Goal: Task Accomplishment & Management: Use online tool/utility

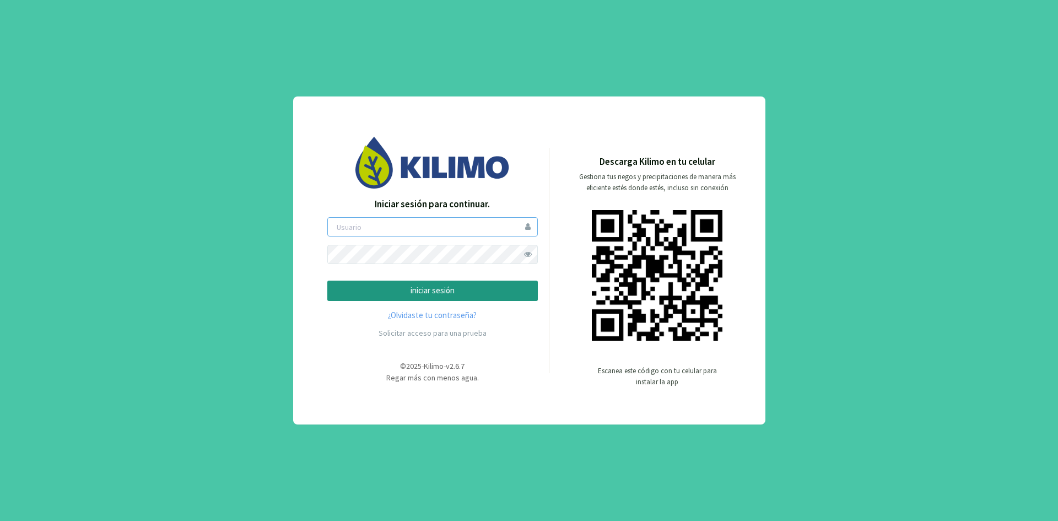
type input "ceferinom"
click at [414, 289] on p "iniciar sesión" at bounding box center [433, 290] width 192 height 13
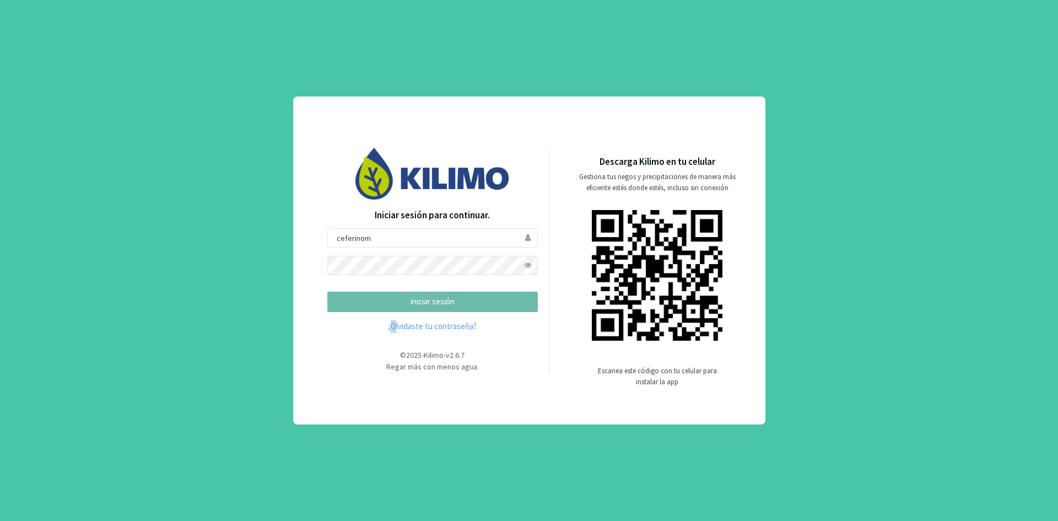
click at [414, 289] on form "ceferinom iniciar sesión" at bounding box center [432, 270] width 211 height 84
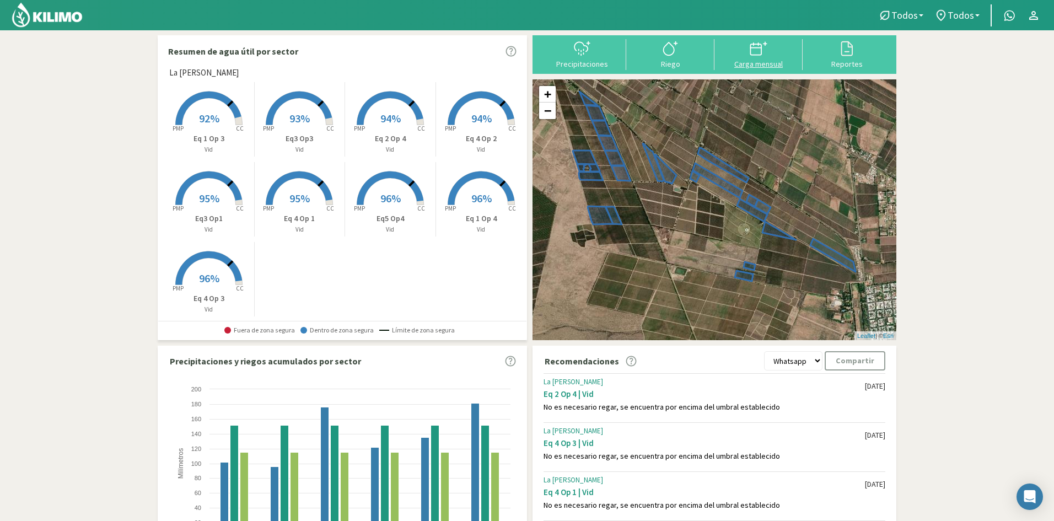
click at [761, 63] on div "Carga mensual" at bounding box center [759, 64] width 82 height 8
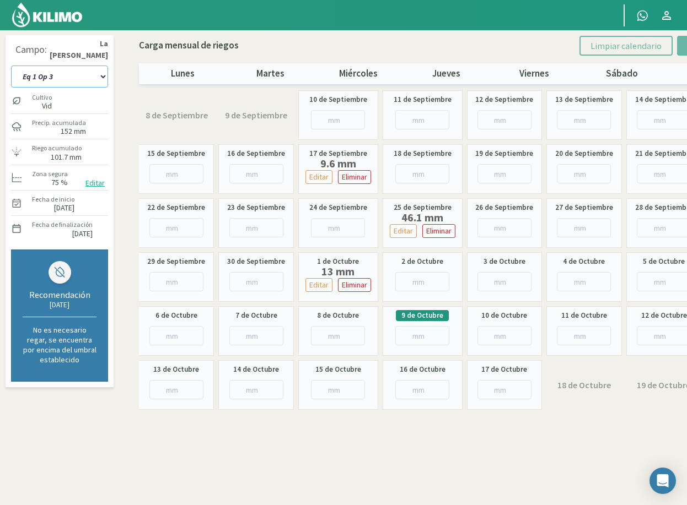
click at [62, 73] on select "Eq 1 Op 3 Eq 1 Op 4 Eq 2 Op 4 Eq3 Op1 Eq3 Op3 Eq 4 Op 1 Eq 4 Op 2 Eq 4 Op 3 Eq5…" at bounding box center [59, 77] width 97 height 22
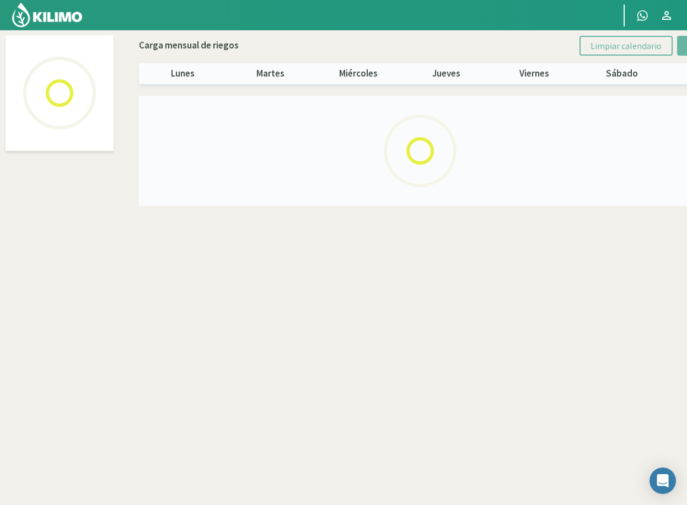
select select "7: Object"
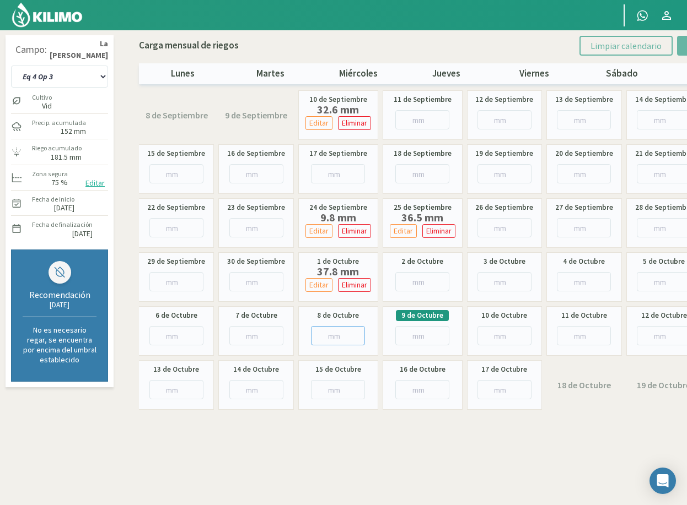
click at [328, 337] on input "number" at bounding box center [338, 335] width 54 height 19
type input "12"
type input "12.8"
click at [76, 79] on select "Eq 1 Op 3 Eq 1 Op 4 Eq 2 Op 4 Eq3 Op1 Eq3 Op3 Eq 4 Op 1 Eq 4 Op 2 Eq 4 Op 3 Eq5…" at bounding box center [59, 77] width 97 height 22
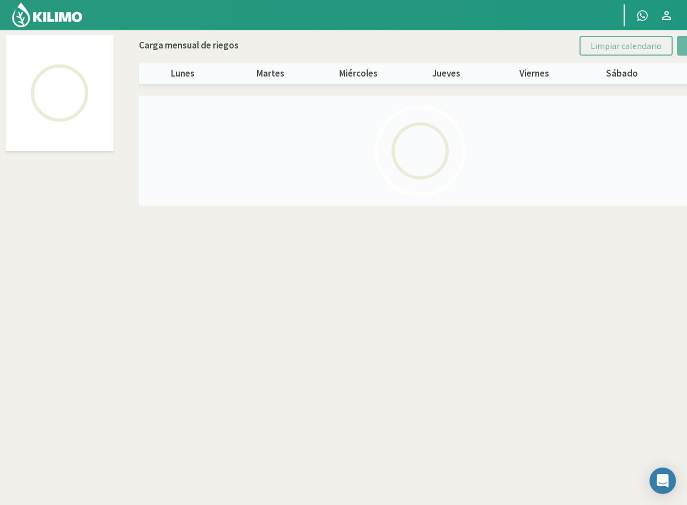
select select "6: Object"
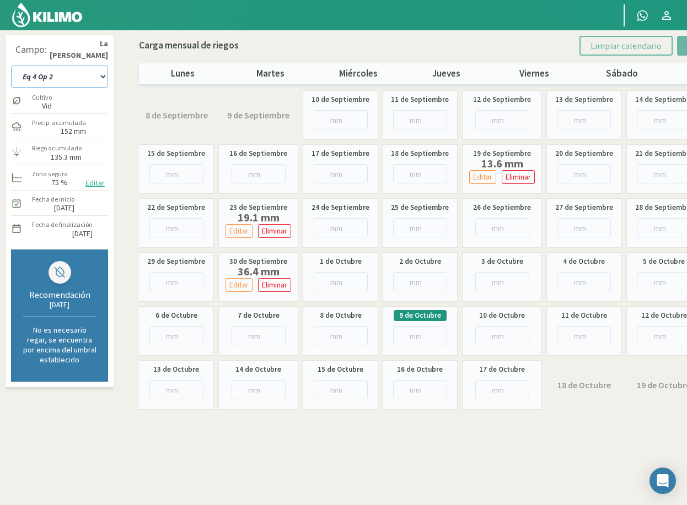
click at [57, 79] on select "Eq 1 Op 3 Eq 1 Op 4 Eq 2 Op 4 Eq3 Op1 Eq3 Op3 Eq 4 Op 1 Eq 4 Op 2 Eq 4 Op 3 Eq5…" at bounding box center [59, 77] width 97 height 22
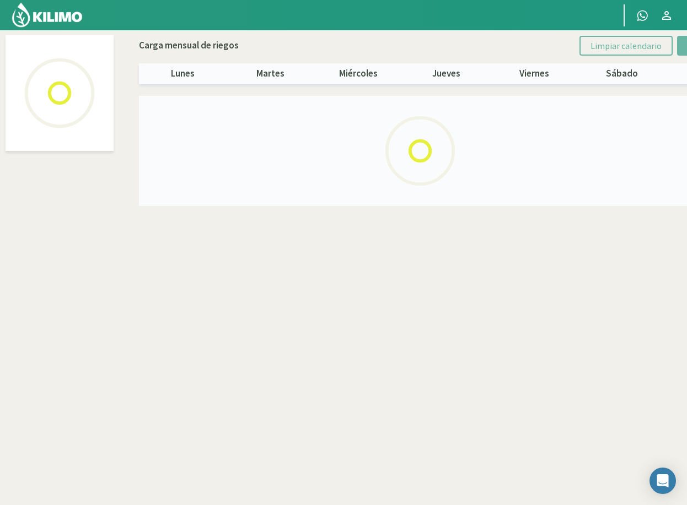
select select "5: Object"
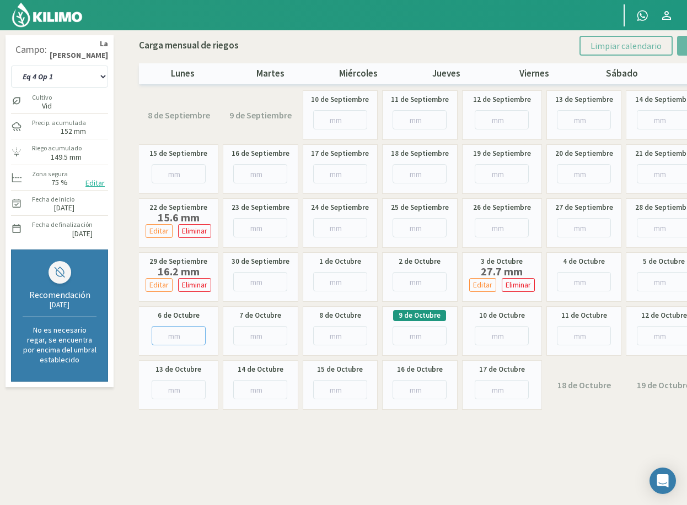
click at [168, 335] on input "number" at bounding box center [179, 335] width 54 height 19
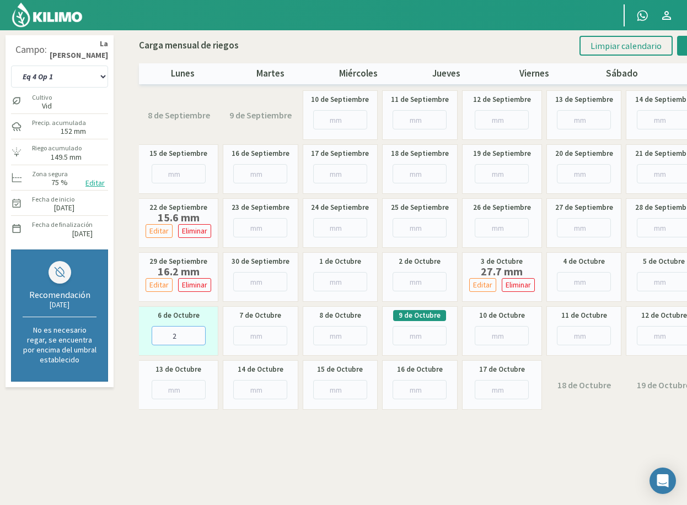
type input "29"
type input "29.3"
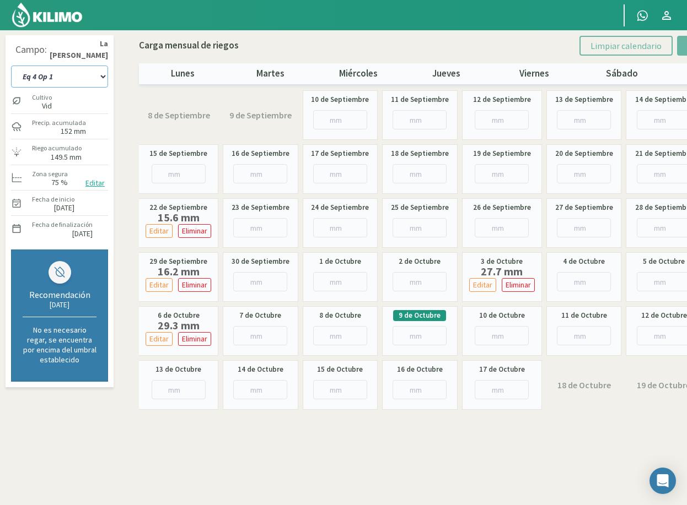
click at [66, 76] on select "Eq 1 Op 3 Eq 1 Op 4 Eq 2 Op 4 Eq3 Op1 Eq3 Op3 Eq 4 Op 1 Eq 4 Op 2 Eq 4 Op 3 Eq5…" at bounding box center [59, 77] width 97 height 22
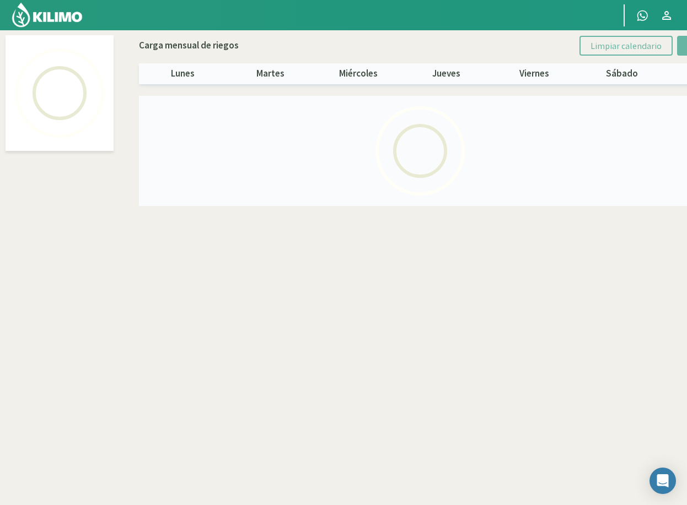
select select "8: Object"
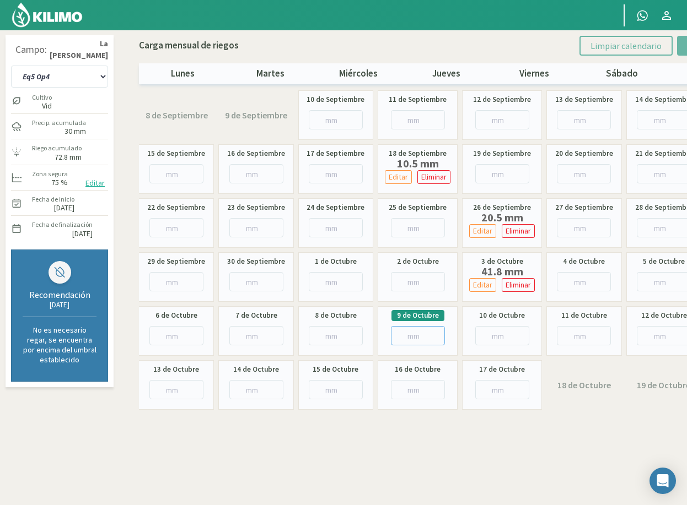
click at [406, 336] on input "number" at bounding box center [418, 335] width 54 height 19
type input "11"
click at [78, 72] on select "Eq 1 Op 3 Eq 1 Op 4 Eq 2 Op 4 Eq3 Op1 Eq3 Op3 Eq 4 Op 1 Eq 4 Op 2 Eq 4 Op 3 Eq5…" at bounding box center [59, 77] width 97 height 22
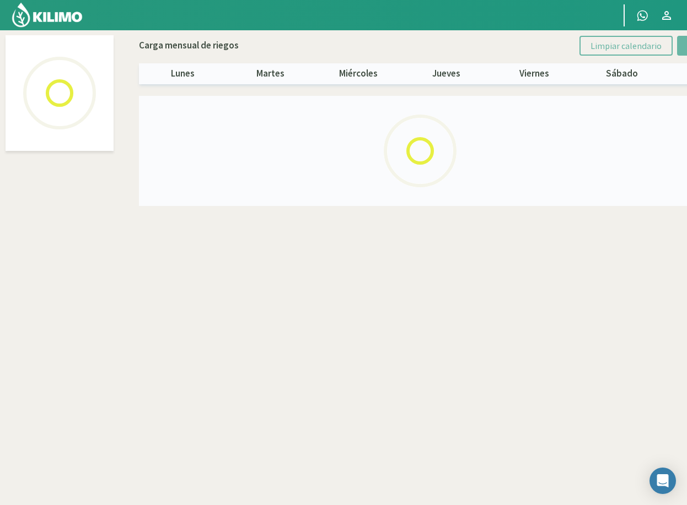
select select "2: Object"
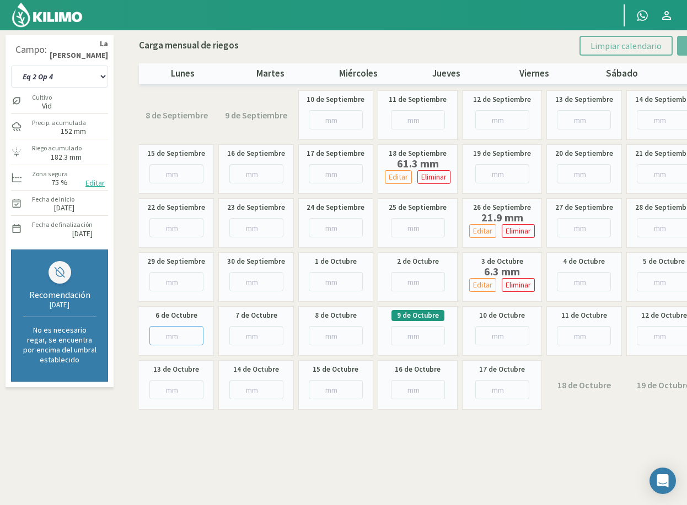
click at [161, 333] on input "number" at bounding box center [176, 335] width 54 height 19
type input "32"
type input "32.5"
click at [71, 77] on select "Eq 1 Op 3 Eq 1 Op 4 Eq 2 Op 4 Eq3 Op1 Eq3 Op3 Eq 4 Op 1 Eq 4 Op 2 Eq 4 Op 3 Eq5…" at bounding box center [59, 77] width 97 height 22
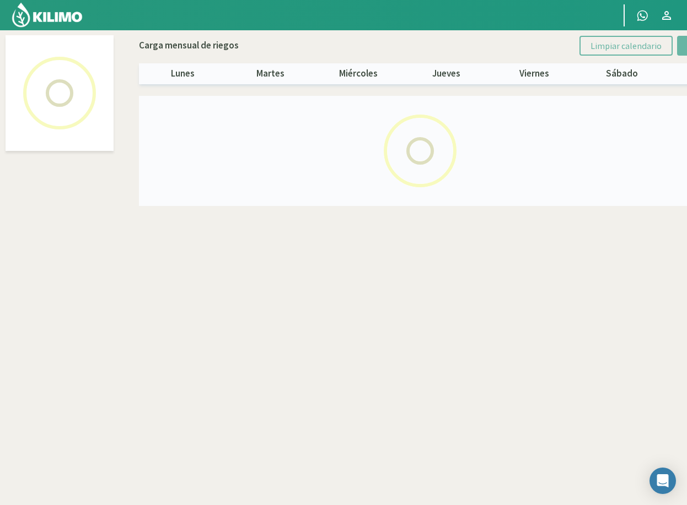
select select "4: Object"
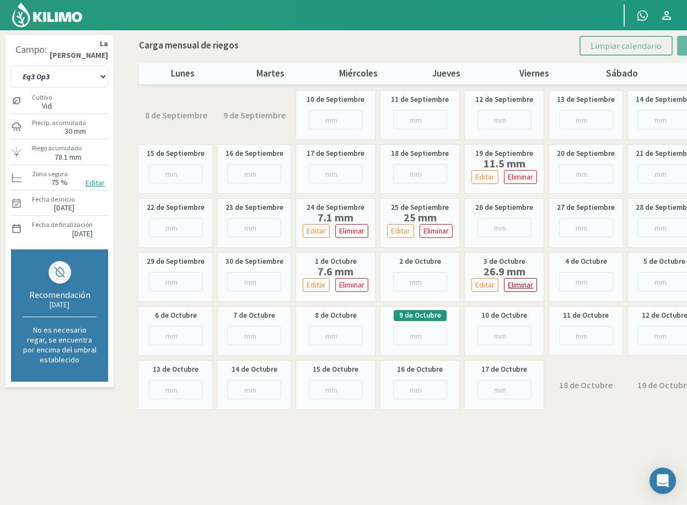
click at [524, 287] on p "Eliminar" at bounding box center [520, 285] width 25 height 13
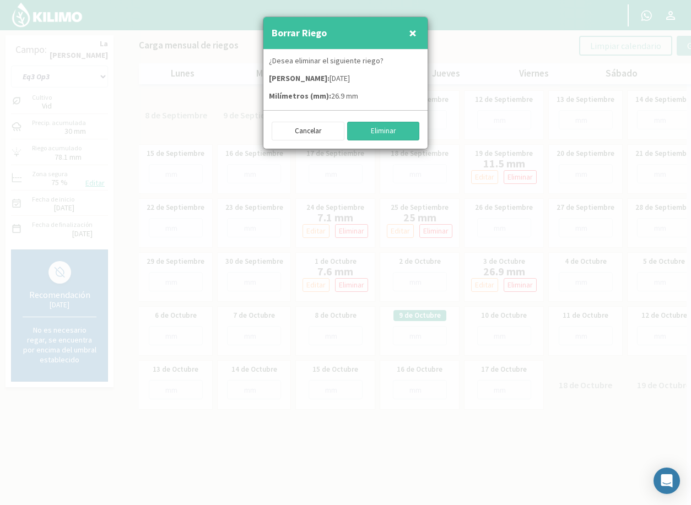
click at [403, 125] on button "Eliminar" at bounding box center [383, 131] width 73 height 19
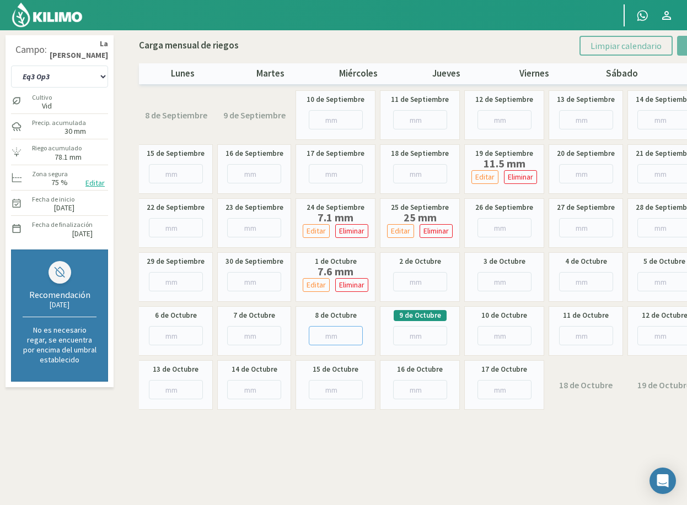
click at [331, 335] on input "number" at bounding box center [336, 335] width 54 height 19
type input "5"
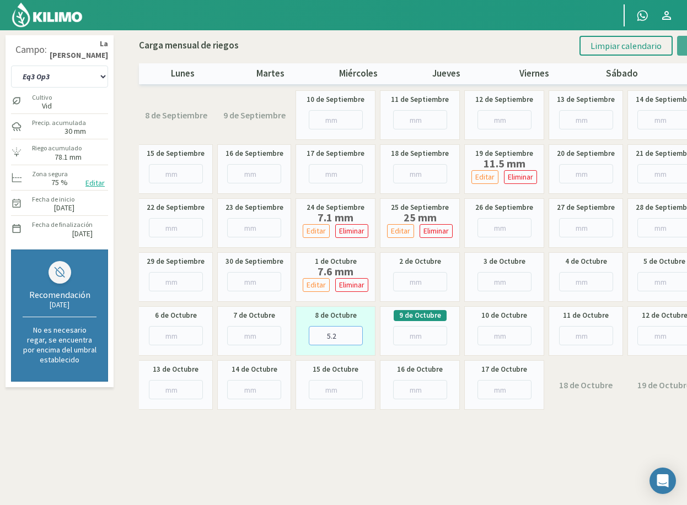
type input "5.2"
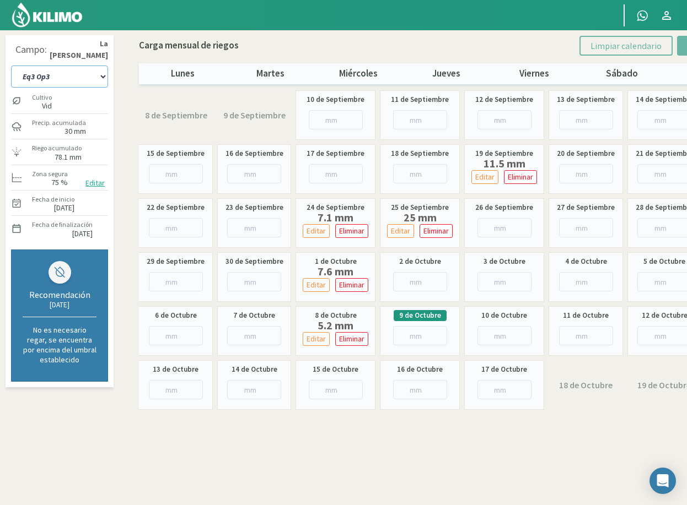
click at [64, 74] on select "Eq 1 Op 3 Eq 1 Op 4 Eq 2 Op 4 Eq3 Op1 Eq3 Op3 Eq 4 Op 1 Eq 4 Op 2 Eq 4 Op 3 Eq5…" at bounding box center [59, 77] width 97 height 22
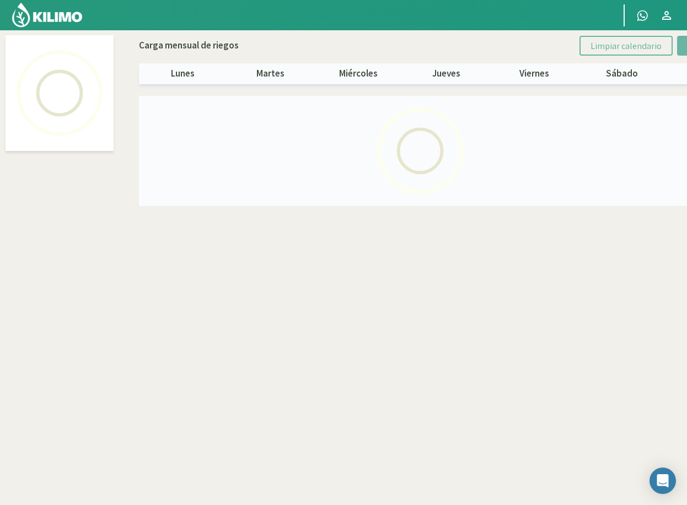
select select "3: Object"
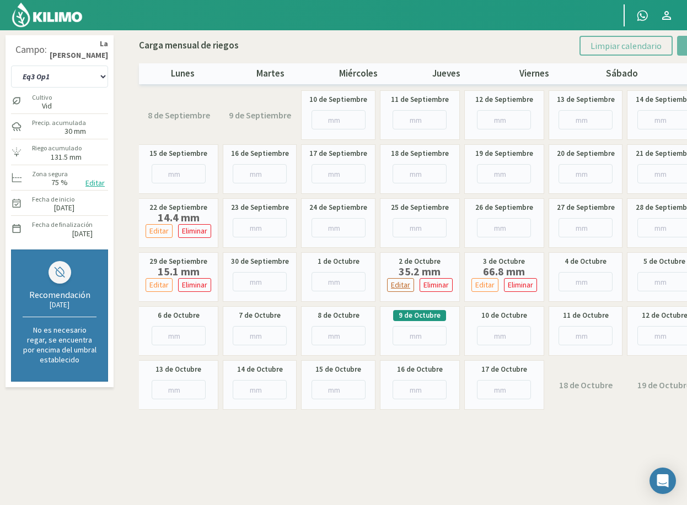
click at [405, 284] on p "Editar" at bounding box center [400, 285] width 19 height 13
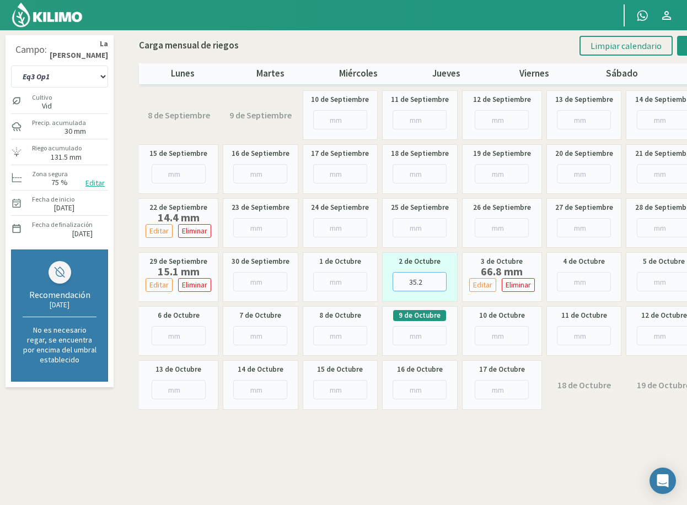
click at [426, 282] on input "35.2" at bounding box center [419, 281] width 54 height 19
type input "3"
type input "7"
type input "7.9"
click at [493, 282] on button "Editar" at bounding box center [482, 285] width 27 height 14
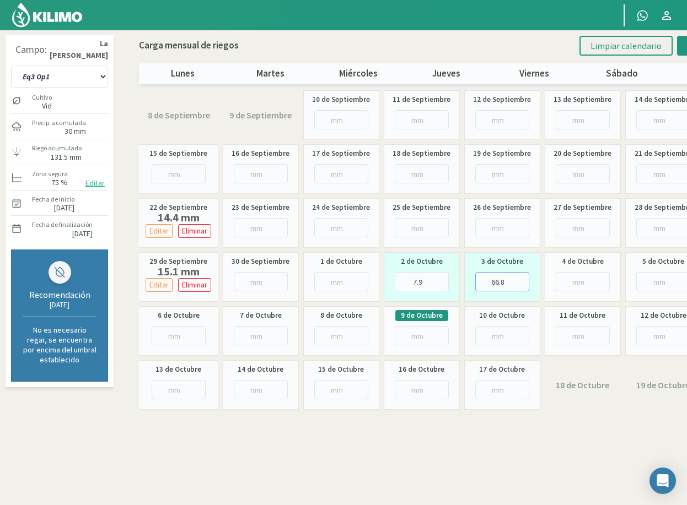
click at [510, 278] on input "66.8" at bounding box center [502, 281] width 54 height 19
type input "6"
type input "7"
type input "7.5"
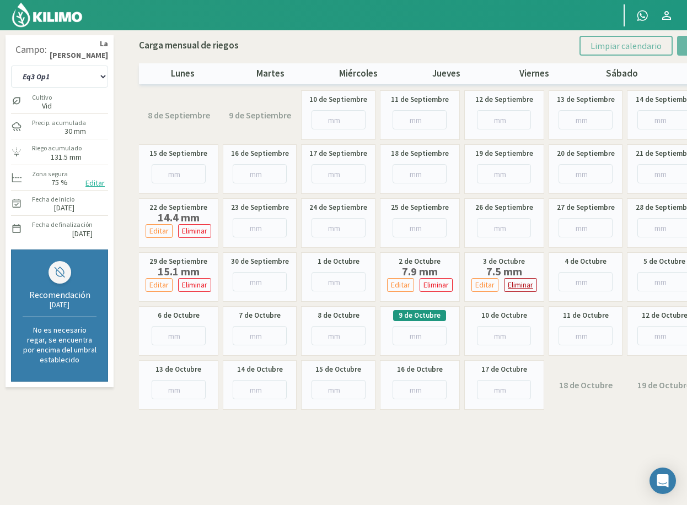
click at [516, 282] on p "Eliminar" at bounding box center [520, 285] width 25 height 13
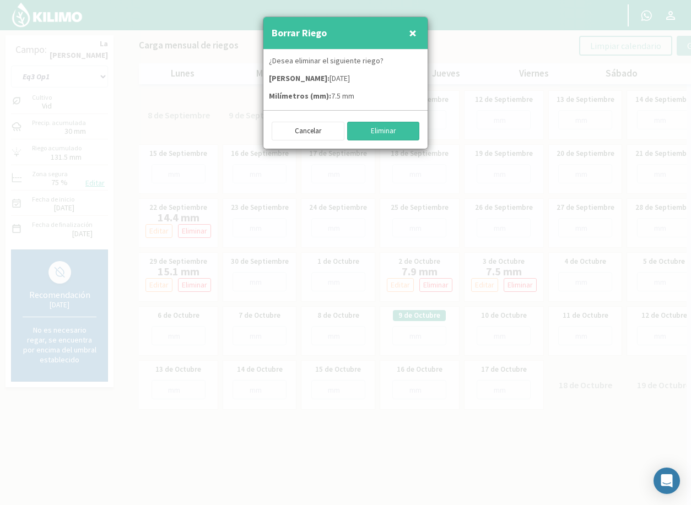
click at [402, 135] on button "Eliminar" at bounding box center [383, 131] width 73 height 19
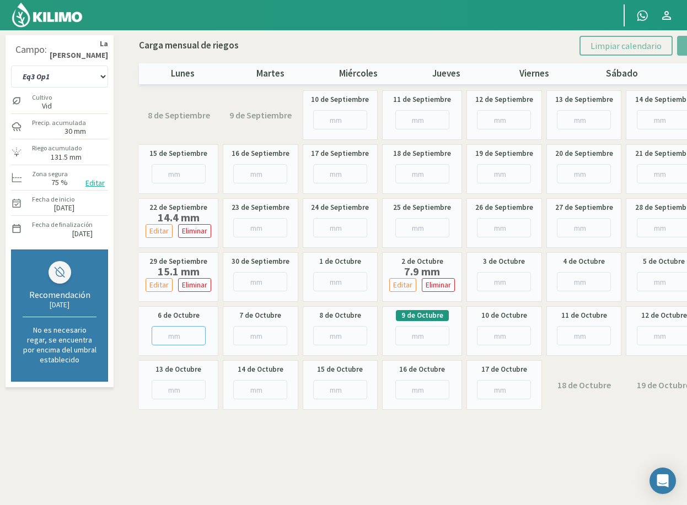
click at [171, 333] on input "number" at bounding box center [179, 335] width 54 height 19
type input "7"
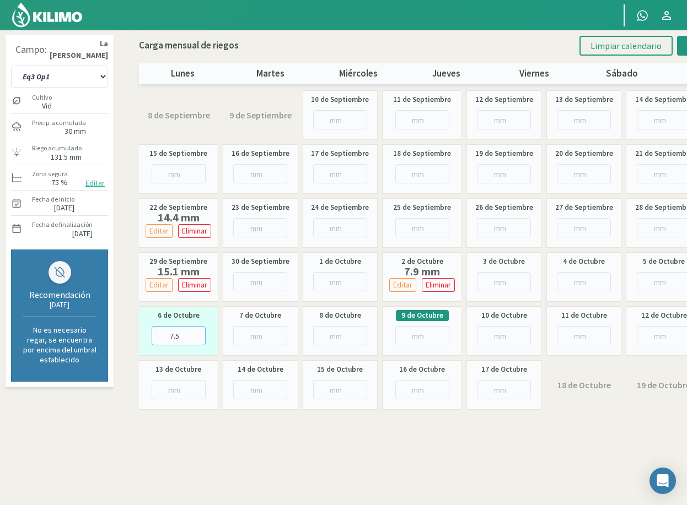
type input "7.5"
click at [677, 43] on div "Limpiar calendario Guardar riegos" at bounding box center [666, 46] width 174 height 20
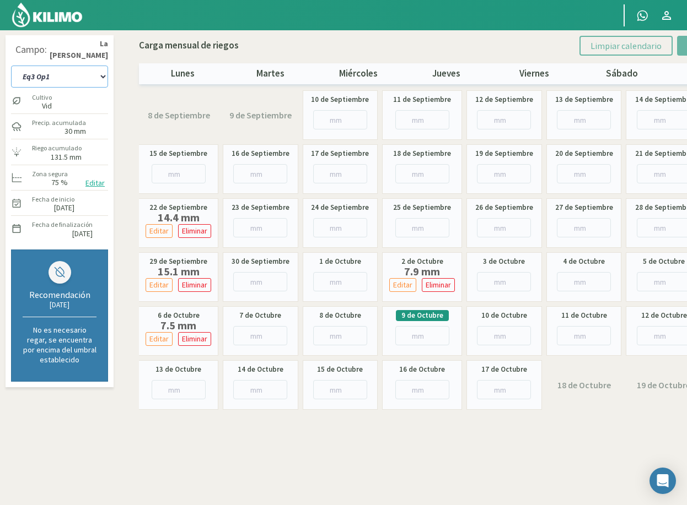
click at [69, 72] on select "Eq 1 Op 3 Eq 1 Op 4 Eq 2 Op 4 Eq3 Op1 Eq3 Op3 Eq 4 Op 1 Eq 4 Op 2 Eq 4 Op 3 Eq5…" at bounding box center [59, 77] width 97 height 22
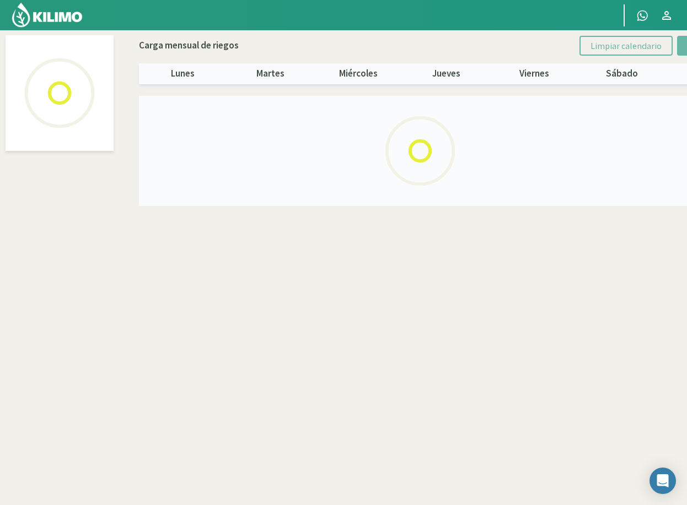
select select "1: Object"
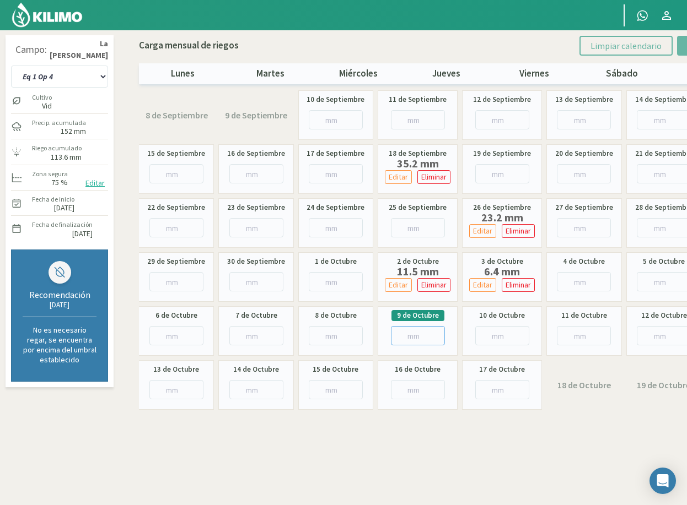
click at [407, 336] on input "number" at bounding box center [418, 335] width 54 height 19
type input "11"
type input "11.4"
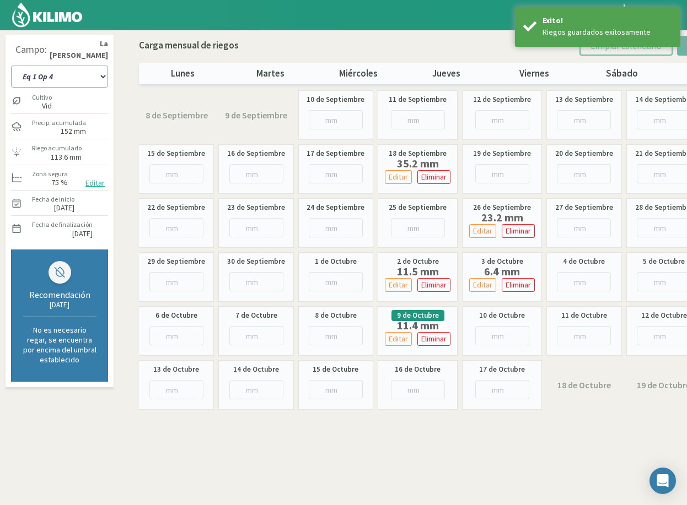
click at [67, 73] on select "Eq 1 Op 3 Eq 1 Op 4 Eq 2 Op 4 Eq3 Op1 Eq3 Op3 Eq 4 Op 1 Eq 4 Op 2 Eq 4 Op 3 Eq5…" at bounding box center [59, 77] width 97 height 22
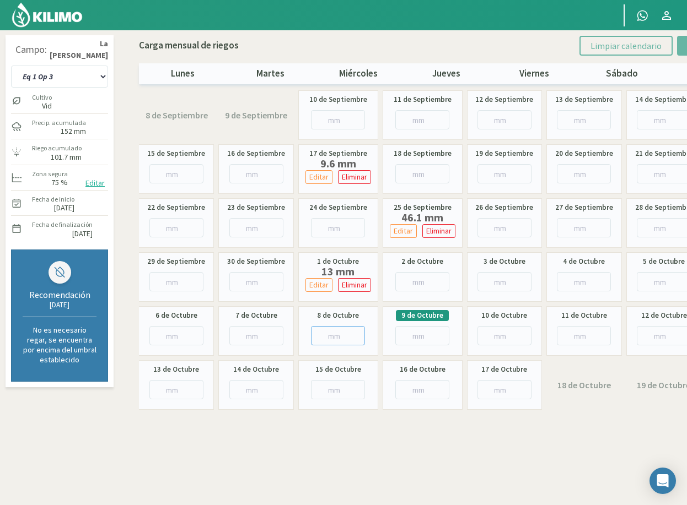
click at [330, 336] on input "number" at bounding box center [338, 335] width 54 height 19
type input "12"
type input "12.7"
click at [82, 77] on select "Eq 1 Op 3 Eq 1 Op 4 Eq 2 Op 4 Eq3 Op1 Eq3 Op3 Eq 4 Op 1 Eq 4 Op 2 Eq 4 Op 3 Eq5…" at bounding box center [59, 77] width 97 height 22
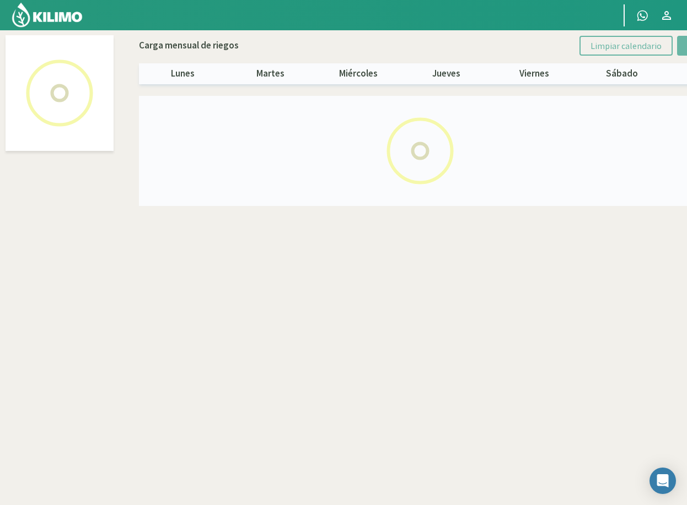
select select "1: Object"
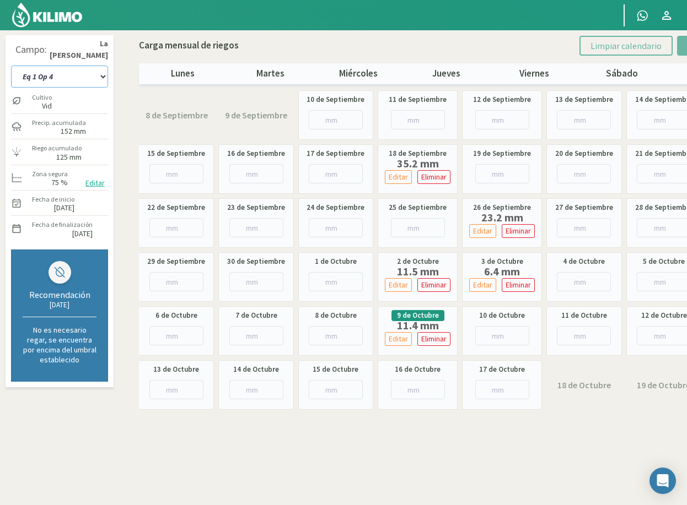
click at [85, 77] on select "Eq 1 Op 3 Eq 1 Op 4 Eq 2 Op 4 Eq3 Op1 Eq3 Op3 Eq 4 Op 1 Eq 4 Op 2 Eq 4 Op 3 Eq5…" at bounding box center [59, 77] width 97 height 22
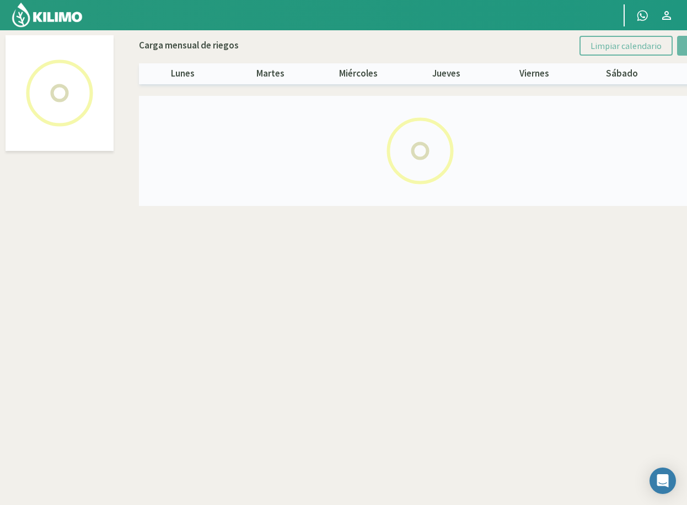
select select "3: Object"
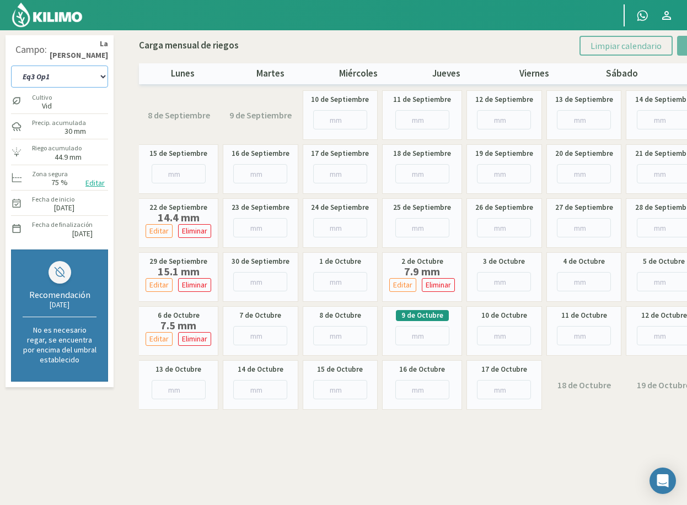
click at [62, 82] on select "Eq 1 Op 3 Eq 1 Op 4 Eq 2 Op 4 Eq3 Op1 Eq3 Op3 Eq 4 Op 1 Eq 4 Op 2 Eq 4 Op 3 Eq5…" at bounding box center [59, 77] width 97 height 22
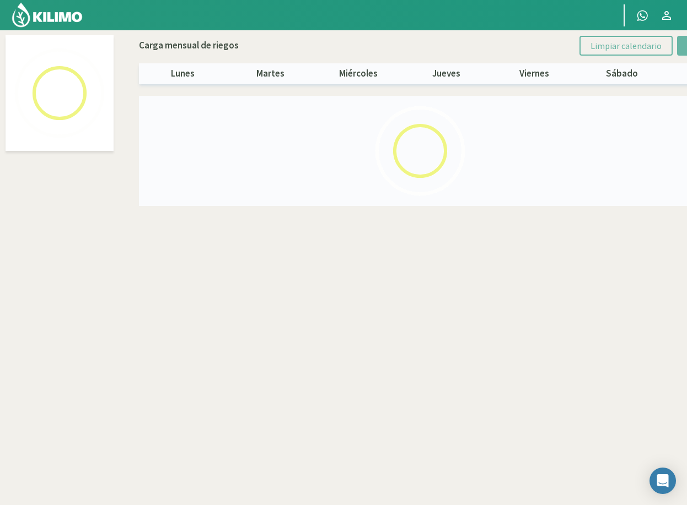
select select "4: Object"
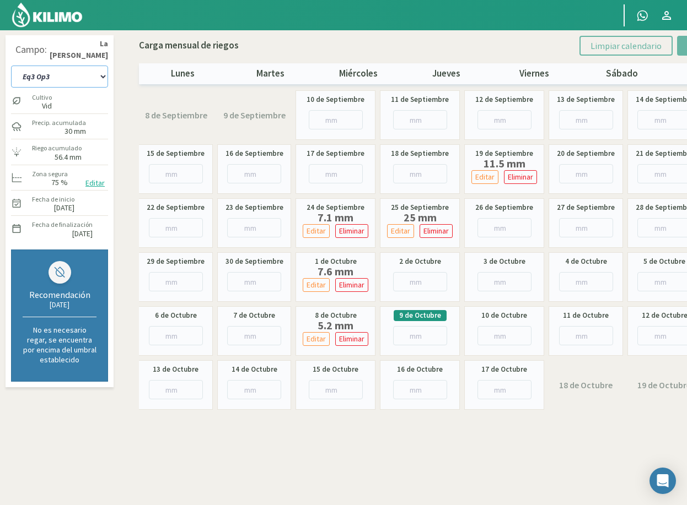
click at [83, 78] on select "Eq 1 Op 3 Eq 1 Op 4 Eq 2 Op 4 Eq3 Op1 Eq3 Op3 Eq 4 Op 1 Eq 4 Op 2 Eq 4 Op 3 Eq5…" at bounding box center [59, 77] width 97 height 22
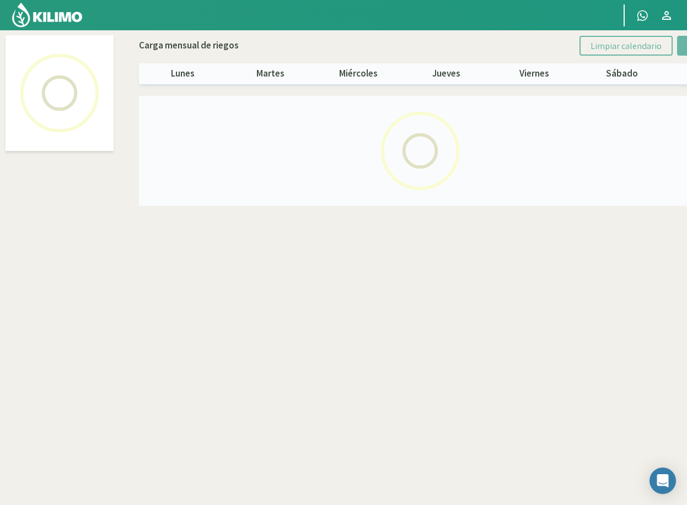
select select "2: Object"
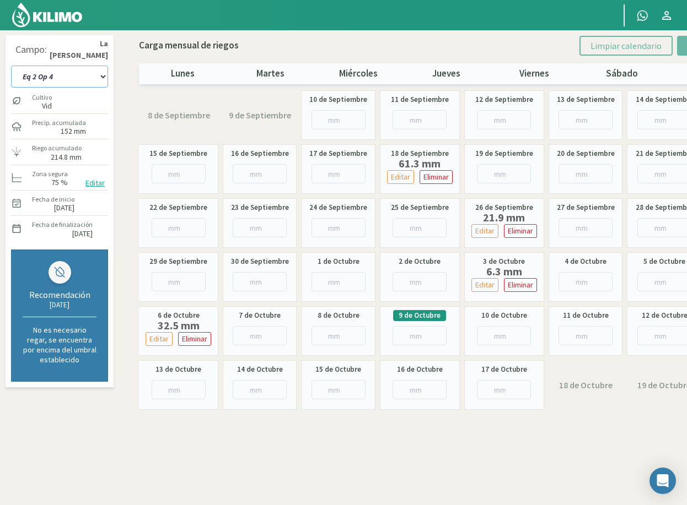
click at [73, 80] on select "Eq 1 Op 3 Eq 1 Op 4 Eq 2 Op 4 Eq3 Op1 Eq3 Op3 Eq 4 Op 1 Eq 4 Op 2 Eq 4 Op 3 Eq5…" at bounding box center [59, 77] width 97 height 22
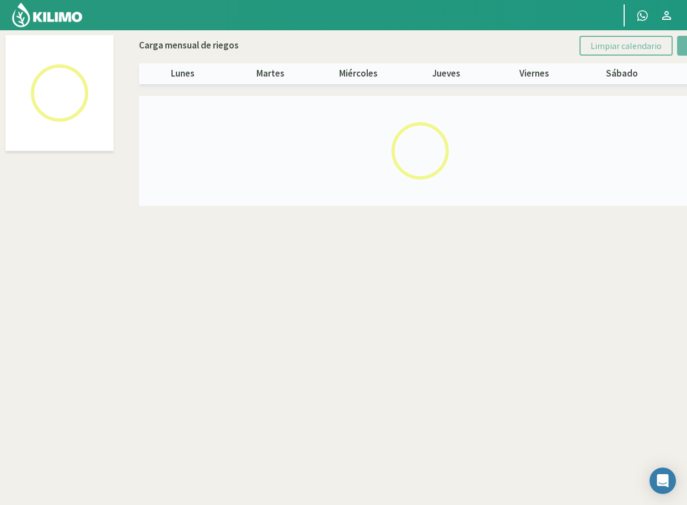
select select "8: Object"
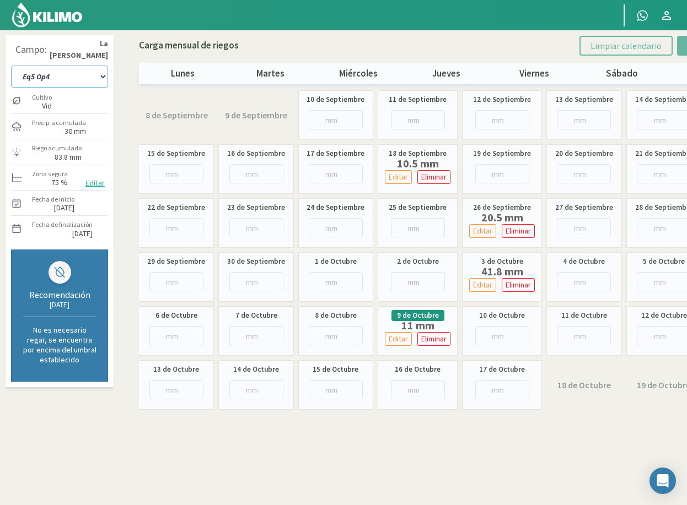
click at [80, 79] on select "Eq 1 Op 3 Eq 1 Op 4 Eq 2 Op 4 Eq3 Op1 Eq3 Op3 Eq 4 Op 1 Eq 4 Op 2 Eq 4 Op 3 Eq5…" at bounding box center [59, 77] width 97 height 22
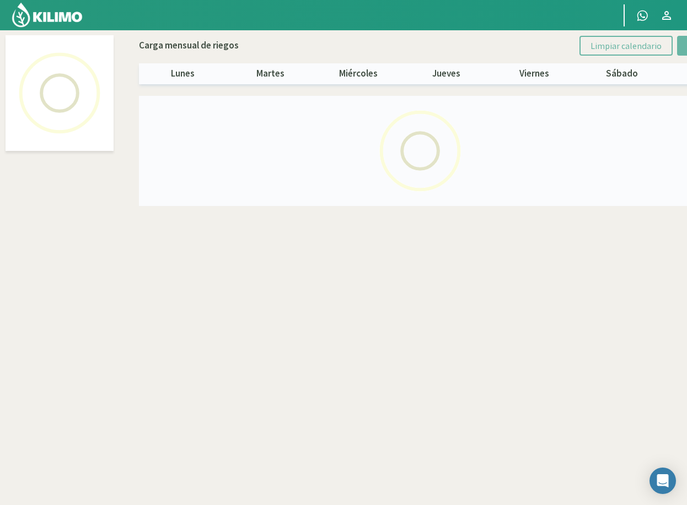
select select "5: Object"
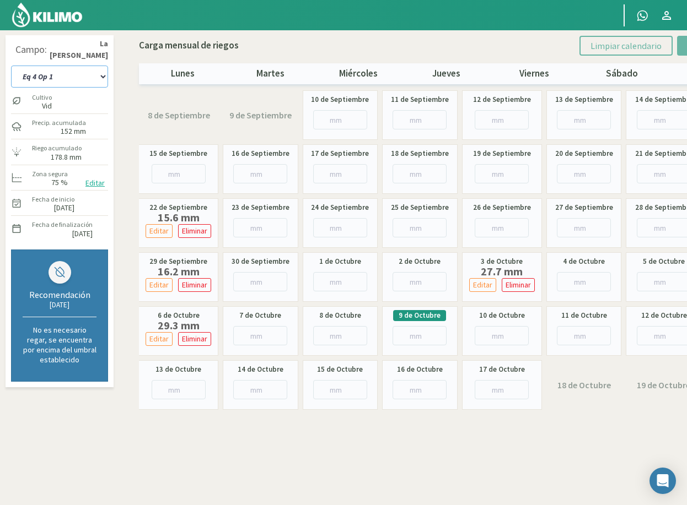
click at [57, 78] on select "Eq 1 Op 3 Eq 1 Op 4 Eq 2 Op 4 Eq3 Op1 Eq3 Op3 Eq 4 Op 1 Eq 4 Op 2 Eq 4 Op 3 Eq5…" at bounding box center [59, 77] width 97 height 22
click at [62, 77] on select "Eq 1 Op 3 Eq 1 Op 4 Eq 2 Op 4 Eq3 Op1 Eq3 Op3 Eq 4 Op 1 Eq 4 Op 2 Eq 4 Op 3 Eq5…" at bounding box center [59, 77] width 97 height 22
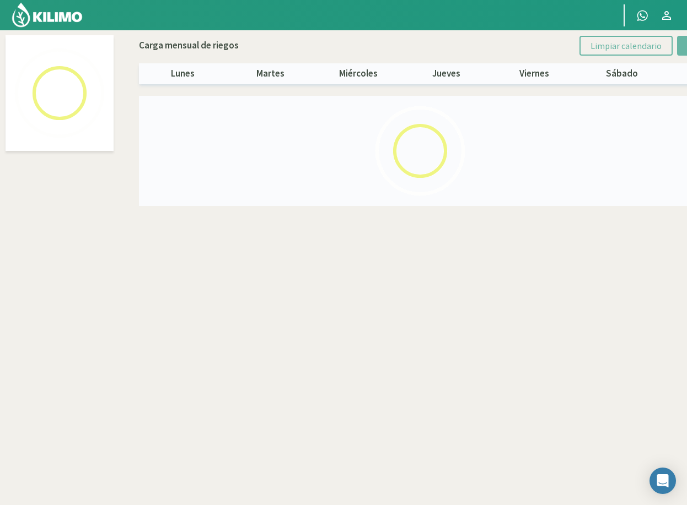
select select "6: Object"
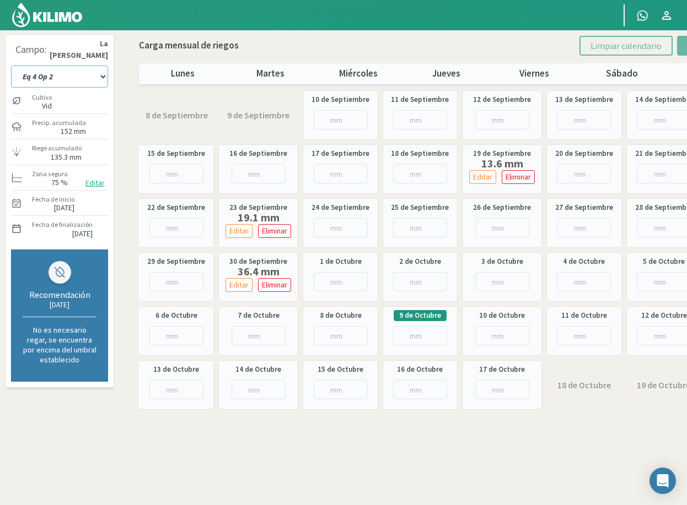
click at [42, 76] on select "Eq 1 Op 3 Eq 1 Op 4 Eq 2 Op 4 Eq3 Op1 Eq3 Op3 Eq 4 Op 1 Eq 4 Op 2 Eq 4 Op 3 Eq5…" at bounding box center [59, 77] width 97 height 22
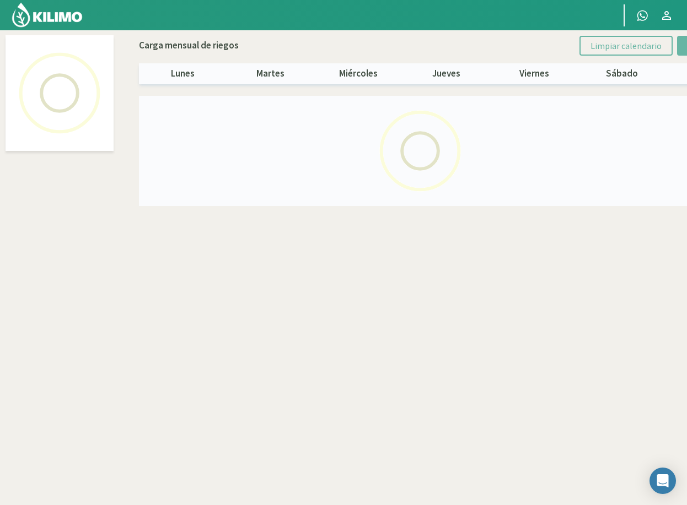
select select "7: Object"
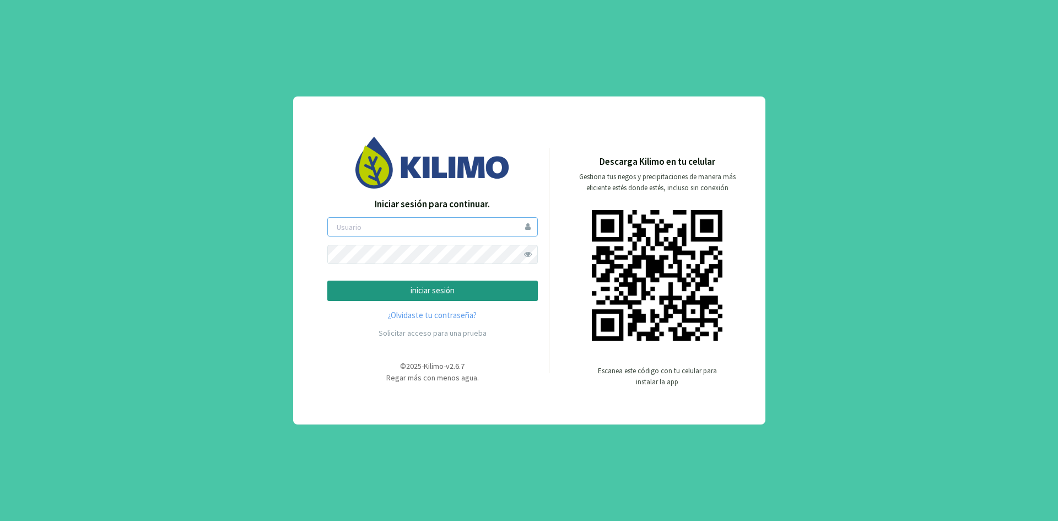
type input "ceferinom"
click at [363, 288] on p "iniciar sesión" at bounding box center [433, 290] width 192 height 13
